Goal: Task Accomplishment & Management: Complete application form

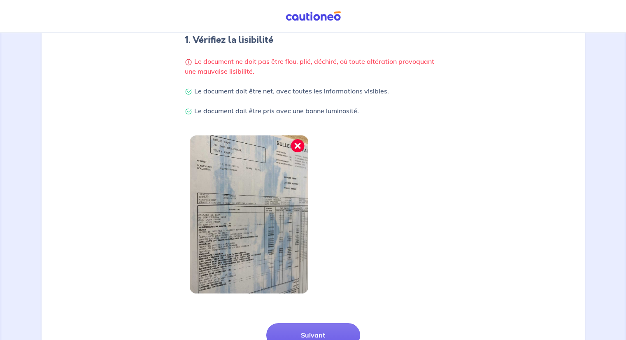
scroll to position [186, 0]
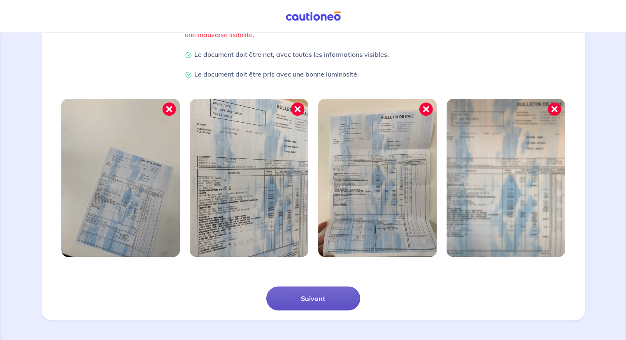
click at [318, 291] on button "Suivant" at bounding box center [313, 299] width 94 height 24
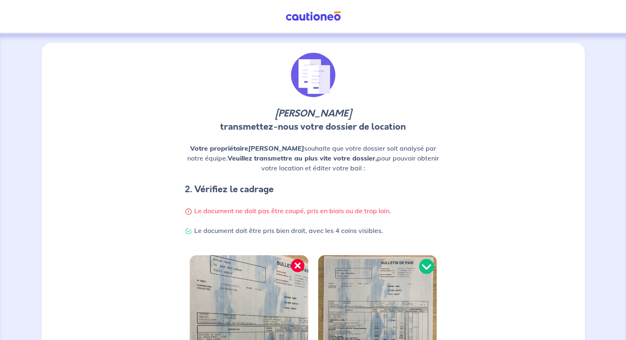
scroll to position [156, 0]
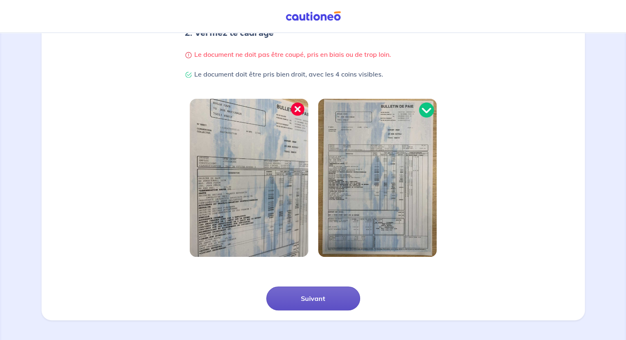
click at [314, 303] on button "Suivant" at bounding box center [313, 299] width 94 height 24
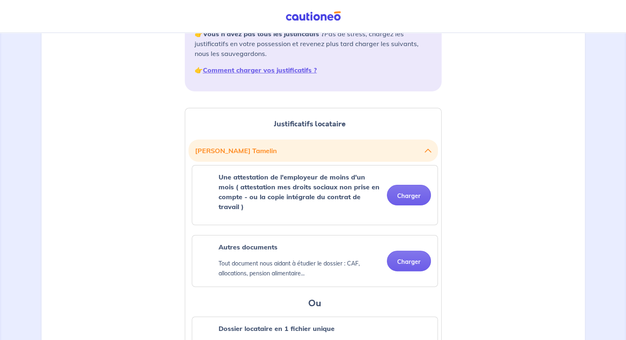
scroll to position [151, 0]
click at [403, 186] on button "Charger" at bounding box center [409, 196] width 44 height 21
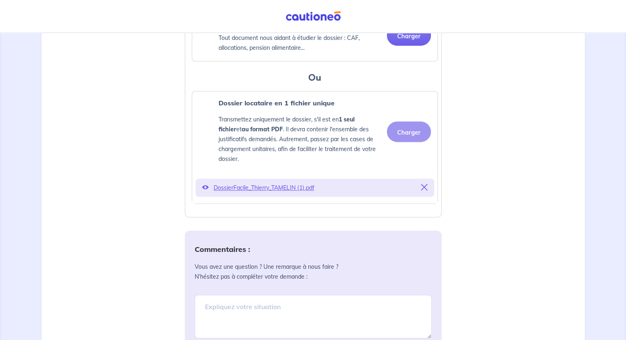
scroll to position [469, 0]
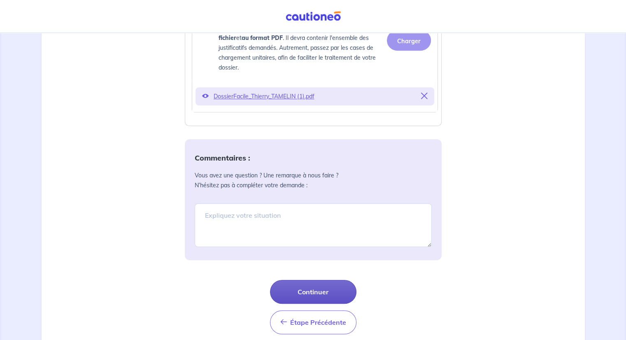
click at [322, 280] on button "Continuer" at bounding box center [313, 292] width 86 height 24
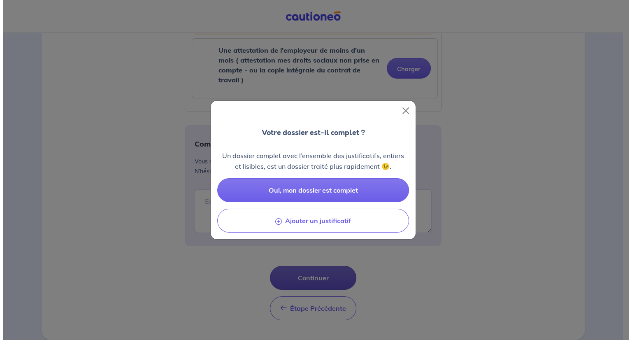
scroll to position [265, 0]
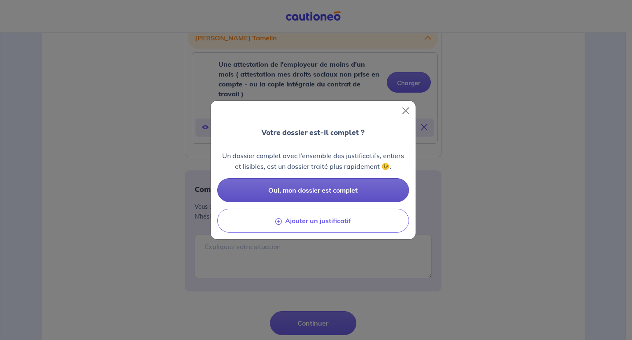
click at [305, 197] on button "Oui, mon dossier est complet" at bounding box center [313, 190] width 192 height 24
